Goal: Task Accomplishment & Management: Manage account settings

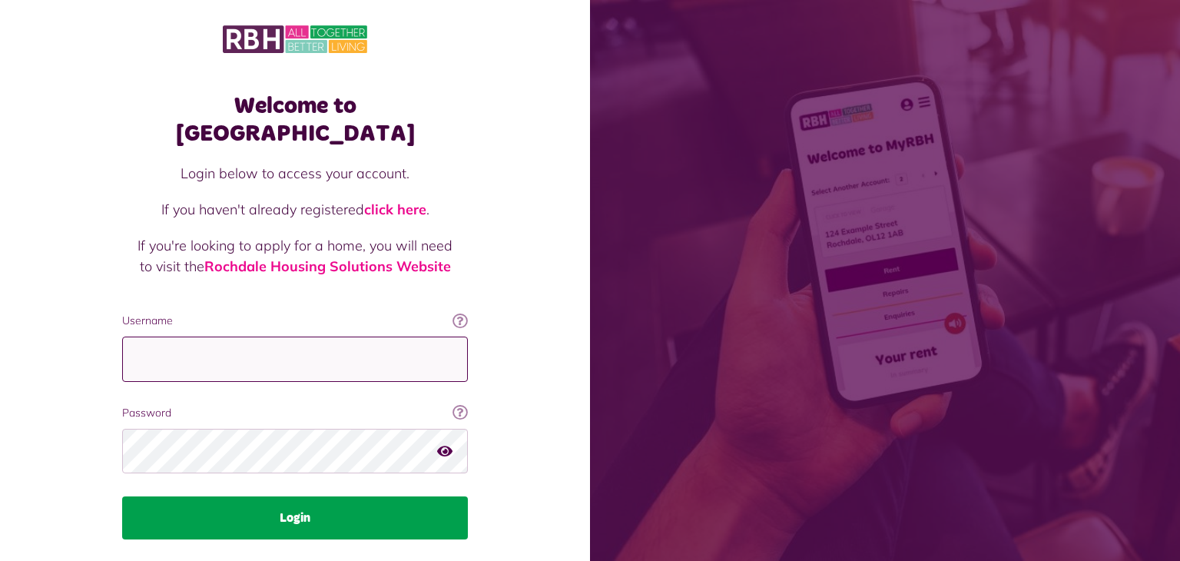
type input "**********"
click at [286, 496] on button "Login" at bounding box center [295, 517] width 346 height 43
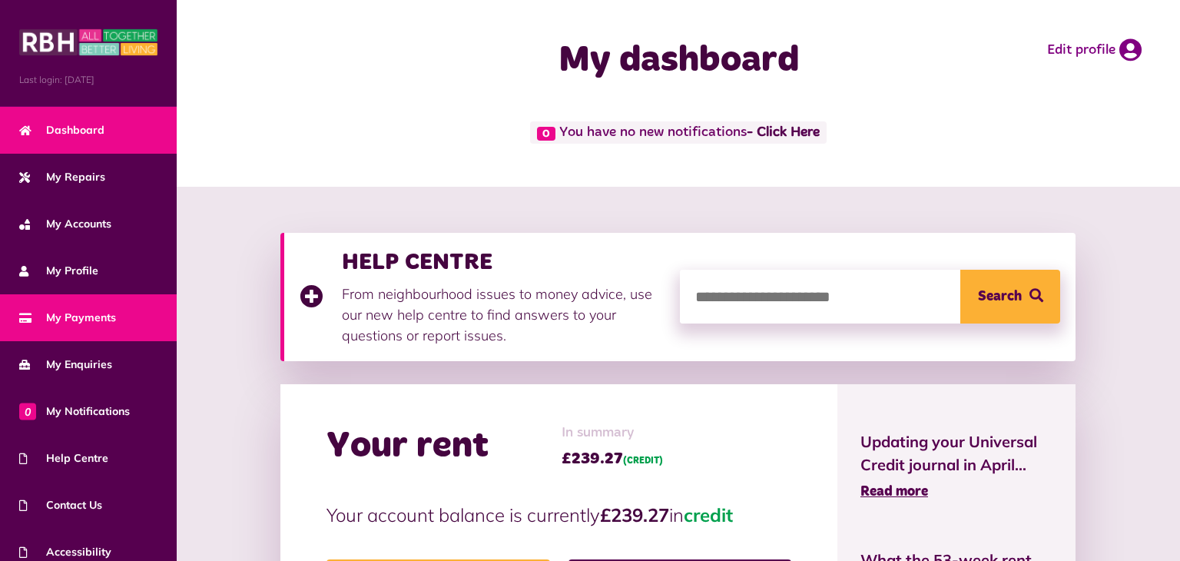
click at [101, 313] on span "My Payments" at bounding box center [67, 318] width 97 height 16
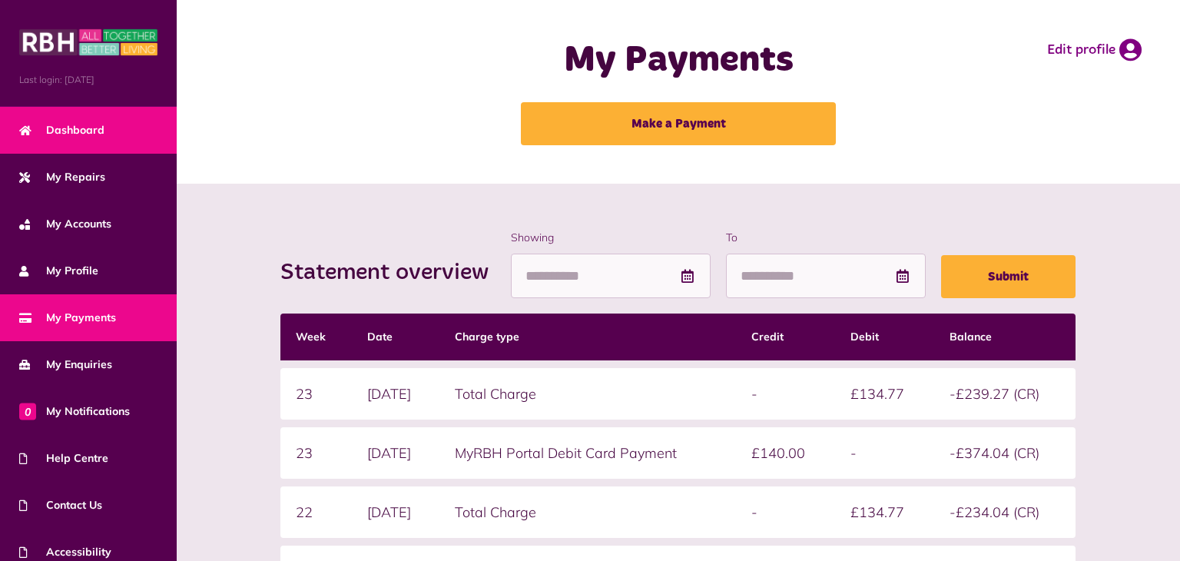
click at [116, 129] on link "Dashboard" at bounding box center [88, 130] width 177 height 47
